Goal: Information Seeking & Learning: Find contact information

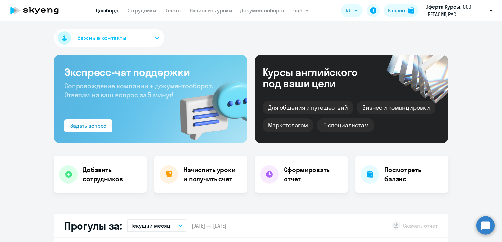
select select "30"
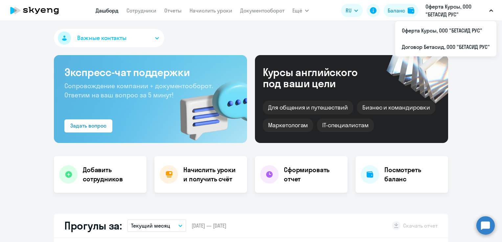
click at [452, 4] on p "Оферта Курсы, ООО "БЕТАСИД РУС"" at bounding box center [455, 11] width 61 height 16
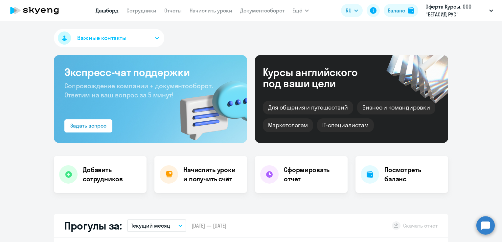
click at [451, 8] on p "Оферта Курсы, ООО "БЕТАСИД РУС"" at bounding box center [455, 11] width 61 height 16
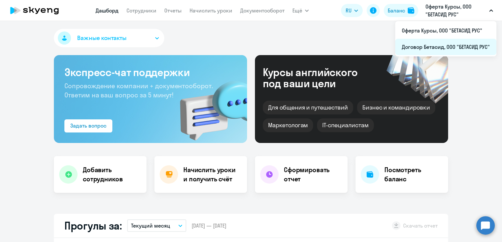
click at [441, 47] on li "Договор Бетасид, ООО "БЕТАСИД РУС"" at bounding box center [445, 47] width 101 height 16
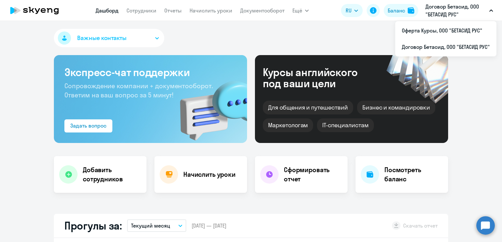
click at [445, 11] on p "Договор Бетасид, ООО "БЕТАСИД РУС"" at bounding box center [455, 11] width 61 height 16
click at [440, 14] on p "Договор Бетасид, ООО "БЕТАСИД РУС"" at bounding box center [455, 11] width 61 height 16
click at [436, 15] on p "Договор Бетасид, ООО "БЕТАСИД РУС"" at bounding box center [455, 11] width 61 height 16
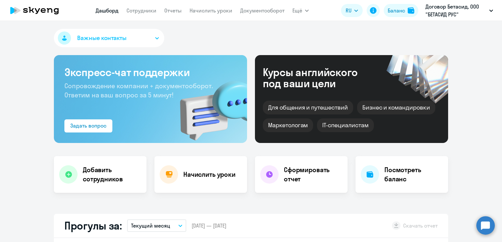
click at [436, 12] on p "Договор Бетасид, ООО "БЕТАСИД РУС"" at bounding box center [455, 11] width 61 height 16
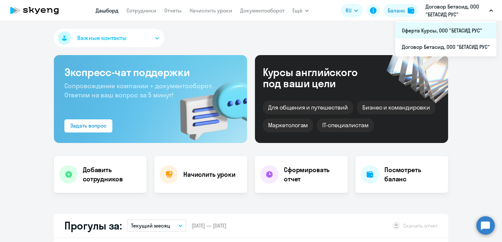
click at [436, 30] on li "Оферта Курсы, ООО "БЕТАСИД РУС"" at bounding box center [445, 30] width 101 height 16
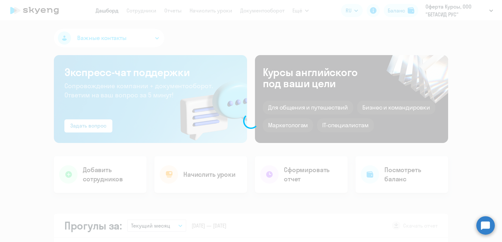
select select "30"
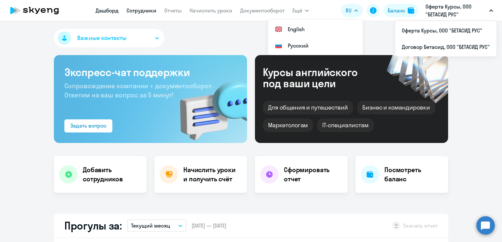
click at [141, 10] on link "Сотрудники" at bounding box center [141, 10] width 30 height 7
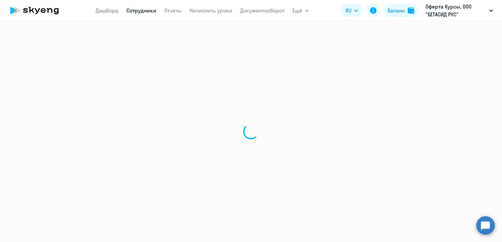
select select "30"
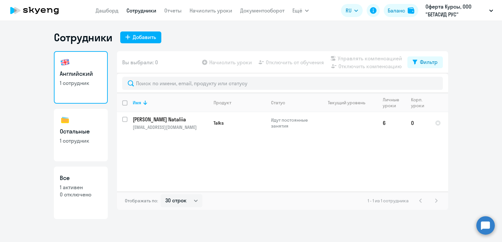
click at [79, 140] on p "1 сотрудник" at bounding box center [81, 140] width 42 height 7
select select "30"
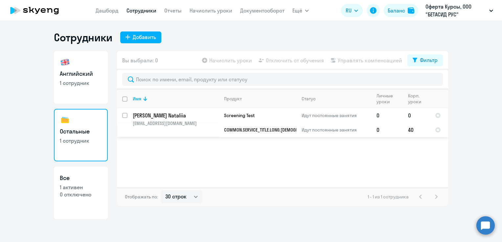
click at [180, 114] on p "[PERSON_NAME] Nataliia" at bounding box center [176, 115] width 86 height 7
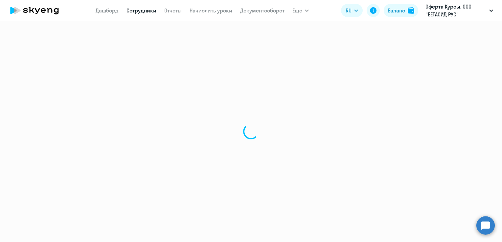
select select "english"
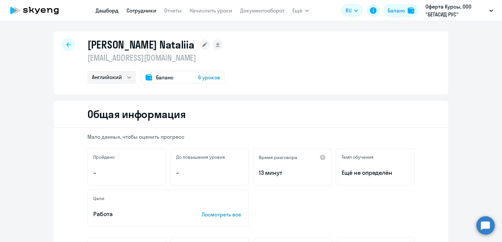
click at [105, 12] on link "Дашборд" at bounding box center [107, 10] width 23 height 7
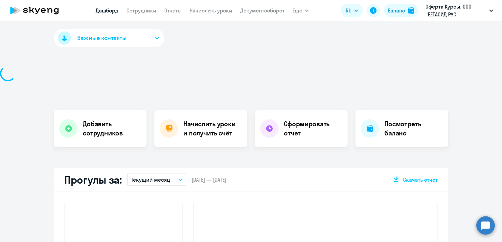
select select "30"
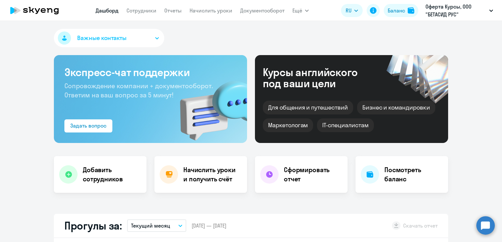
click at [36, 13] on icon at bounding box center [37, 11] width 5 height 6
click at [139, 40] on button "Важные контакты" at bounding box center [109, 38] width 110 height 18
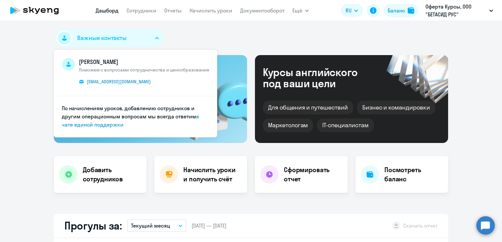
click at [180, 33] on div "Важные контакты [PERSON_NAME] Поможем с вопросами сотрудничества и ценообразова…" at bounding box center [251, 39] width 394 height 21
